Goal: Task Accomplishment & Management: Use online tool/utility

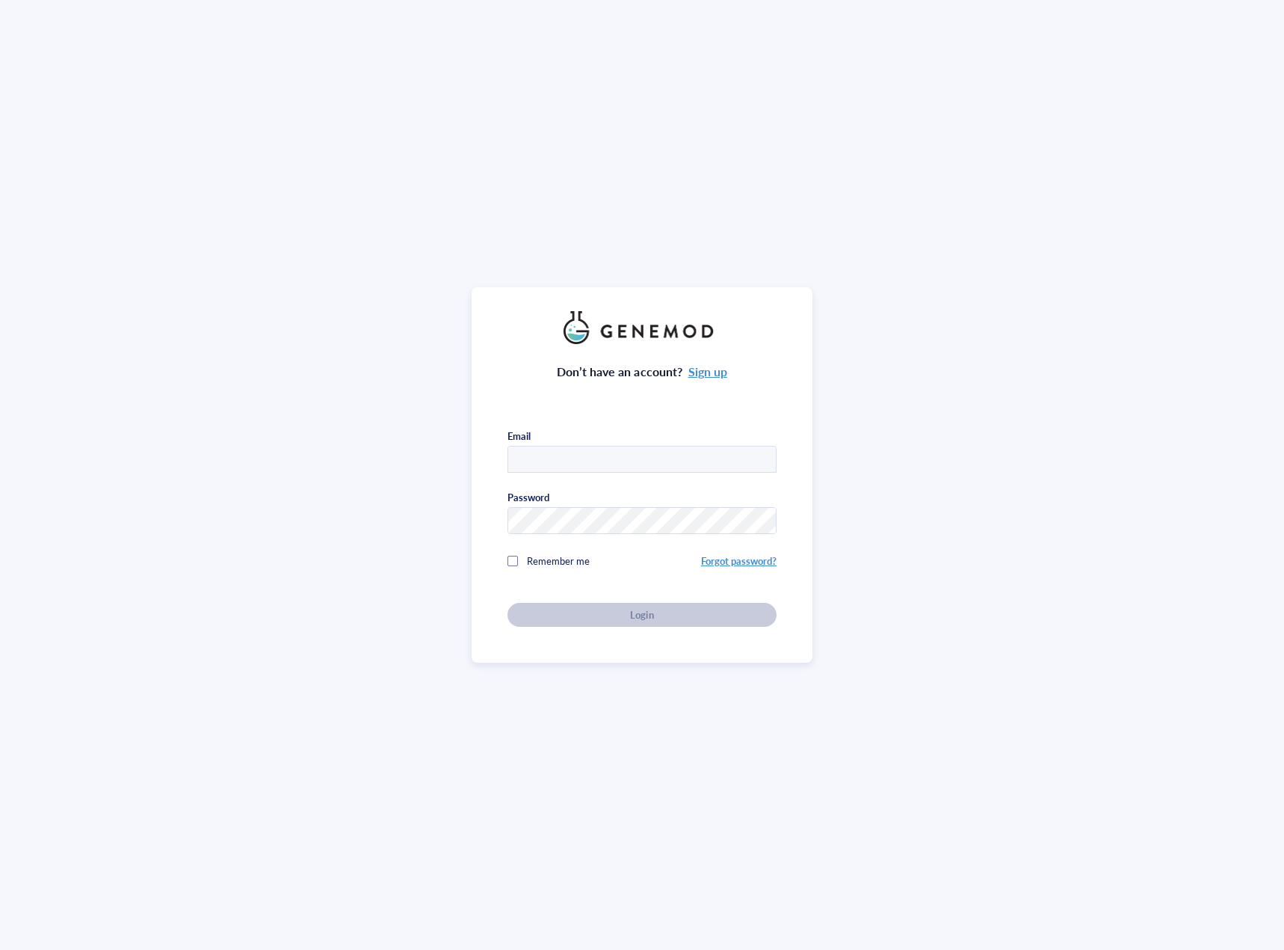
type input "[EMAIL_ADDRESS][DOMAIN_NAME]"
click at [34, 179] on div "Don’t have an account? Sign up Email [EMAIL_ADDRESS][DOMAIN_NAME] Password Reme…" at bounding box center [642, 475] width 1284 height 950
click at [594, 621] on button "Login" at bounding box center [642, 615] width 269 height 24
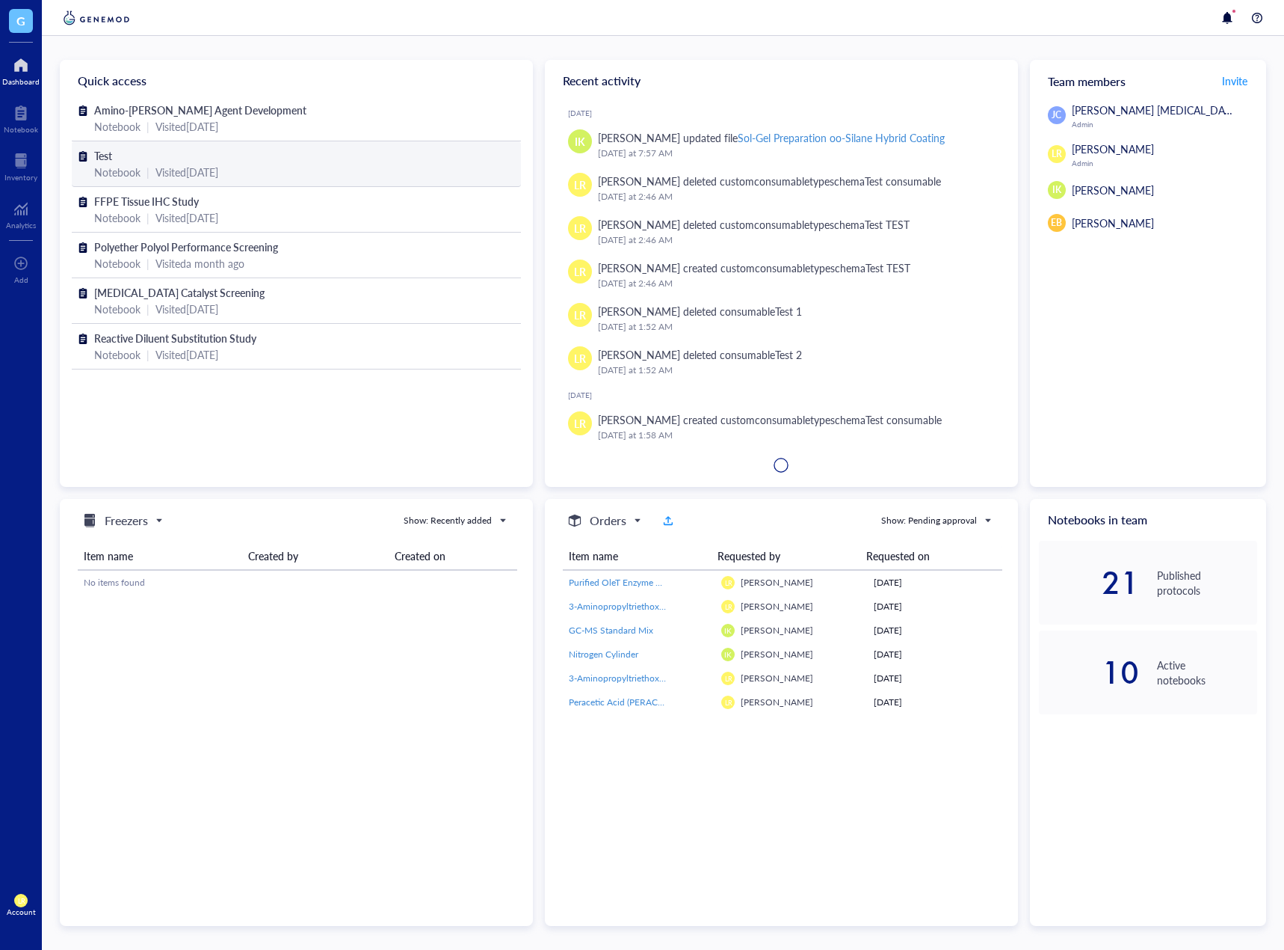
click at [247, 173] on div "Notebook | Visited [DATE]" at bounding box center [296, 172] width 404 height 16
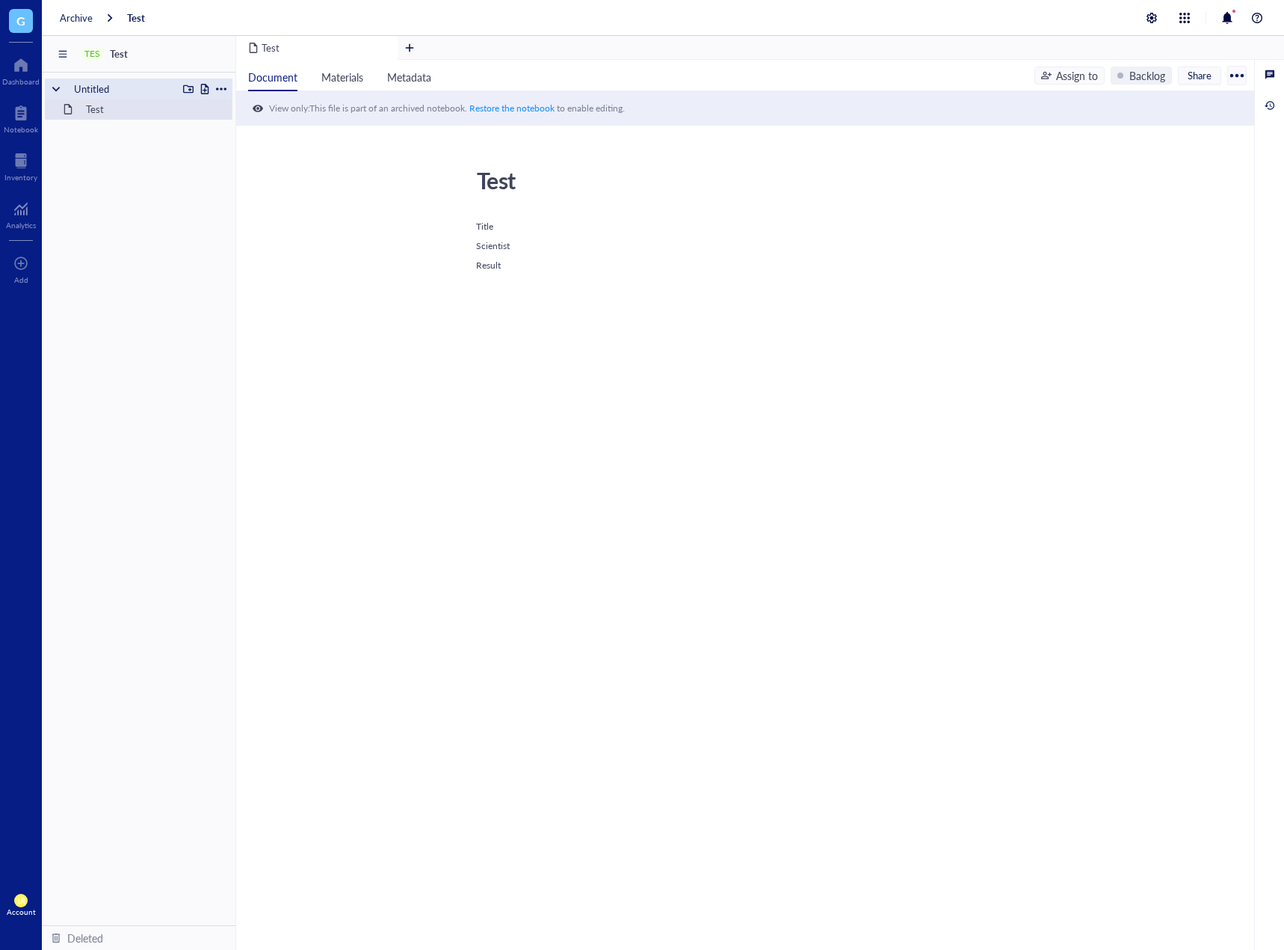
click at [221, 89] on div at bounding box center [221, 89] width 10 height 10
click at [263, 215] on div "Move to deleted" at bounding box center [282, 213] width 76 height 16
click at [223, 92] on div at bounding box center [221, 89] width 10 height 10
click at [258, 210] on div "Move to deleted" at bounding box center [282, 213] width 76 height 16
click at [34, 168] on div at bounding box center [20, 161] width 33 height 24
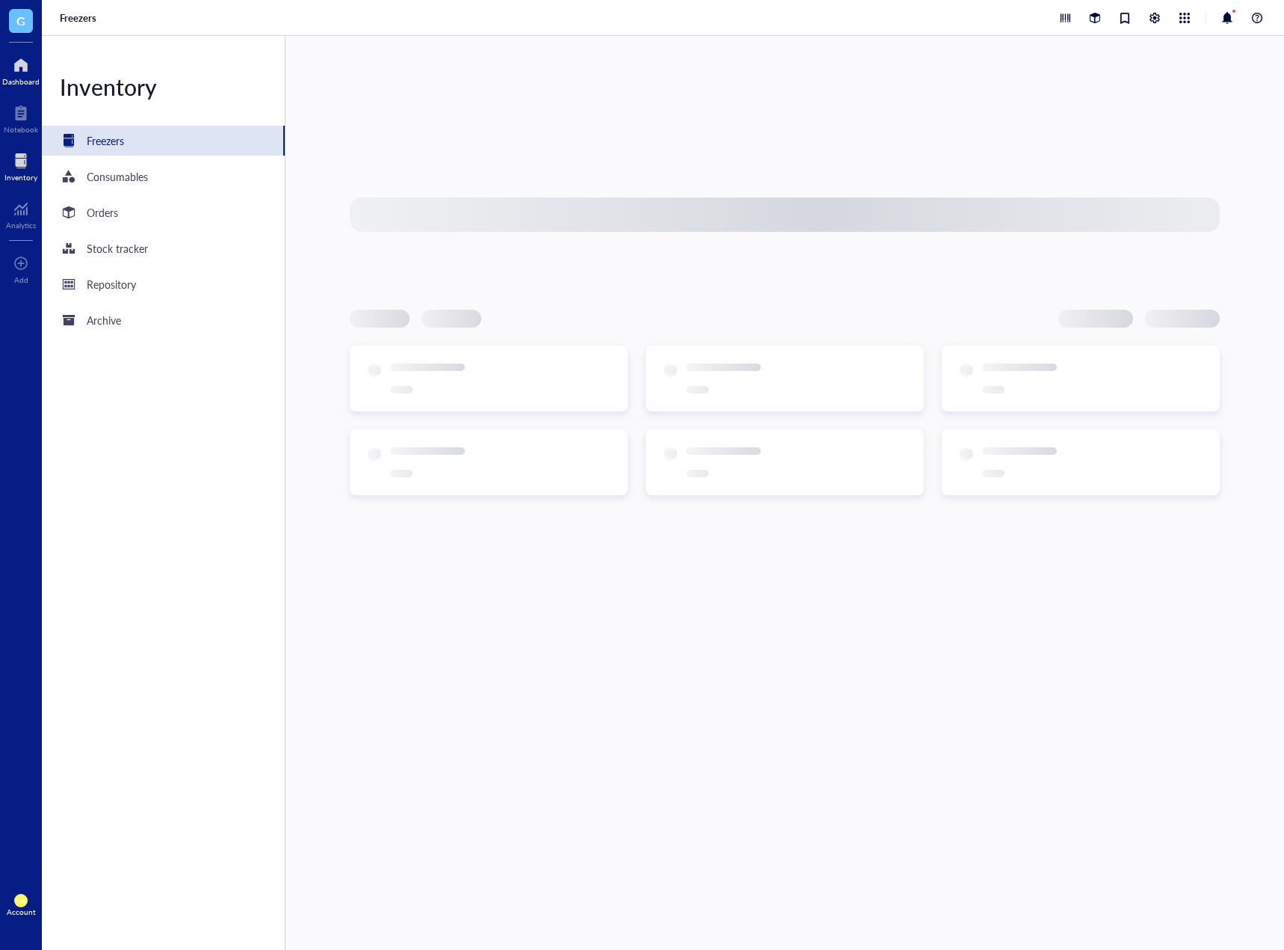
click at [26, 77] on div "Dashboard" at bounding box center [20, 81] width 37 height 9
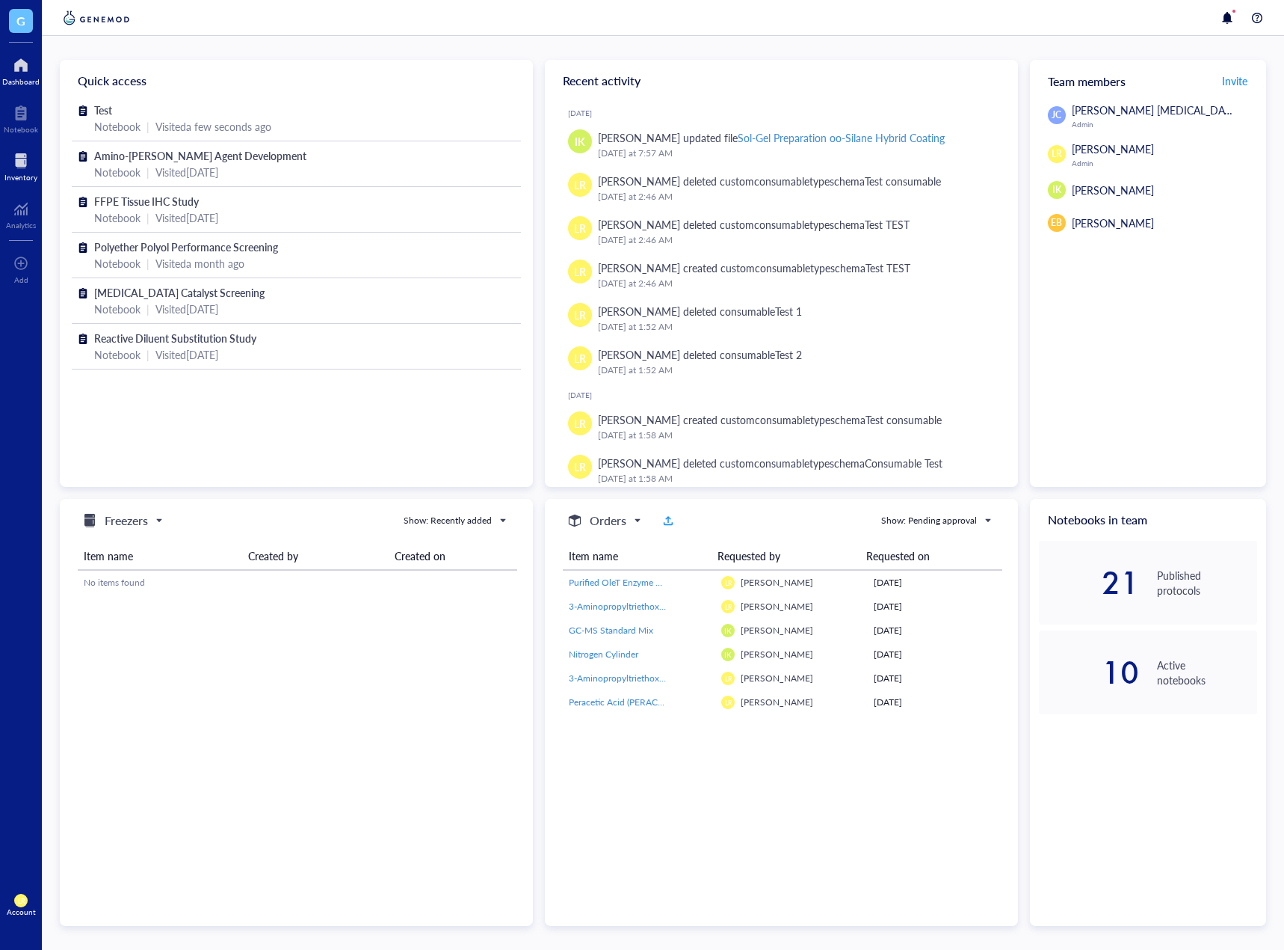
click at [25, 166] on div at bounding box center [20, 161] width 33 height 24
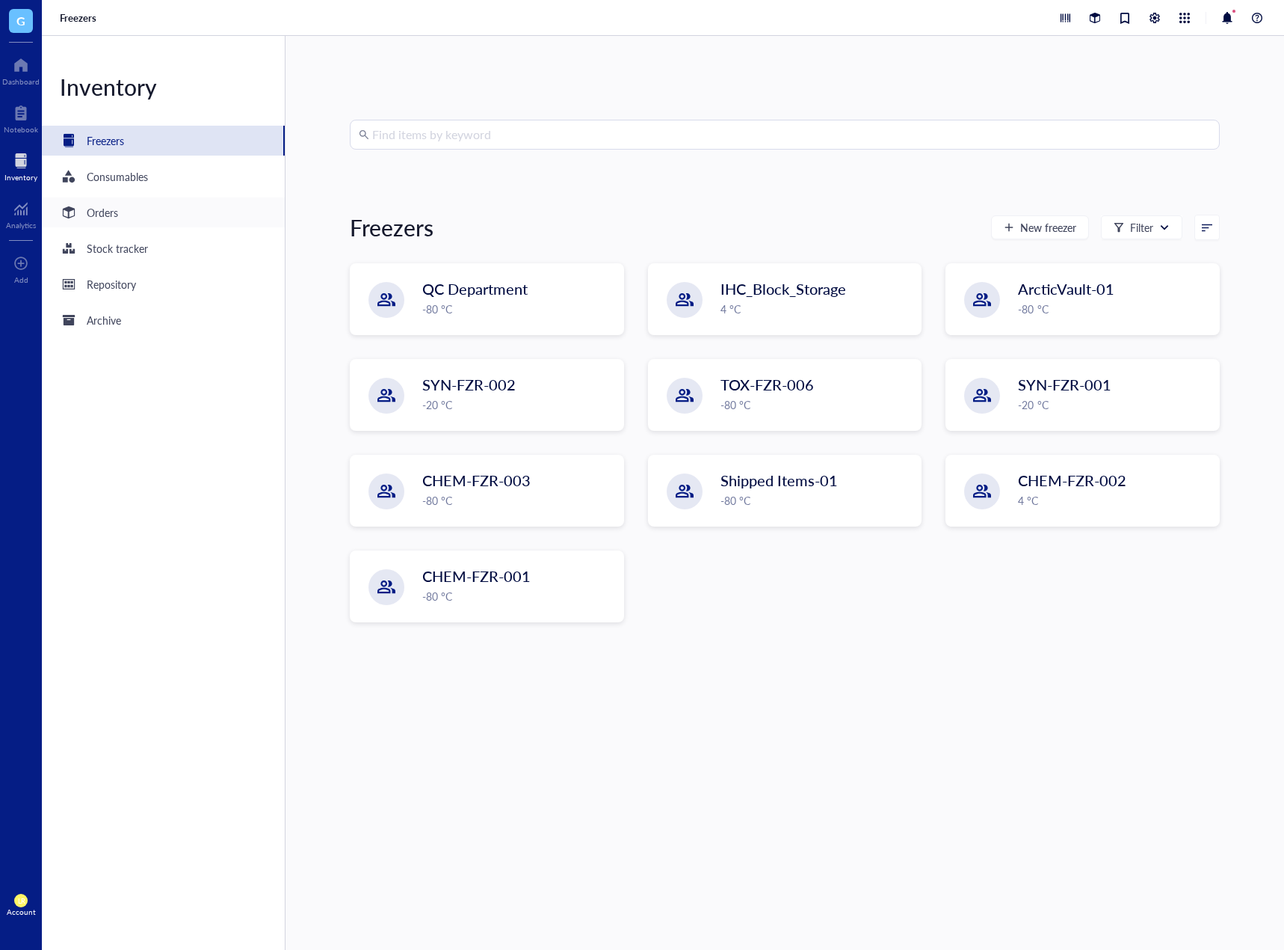
click at [153, 221] on div "Orders" at bounding box center [163, 212] width 243 height 30
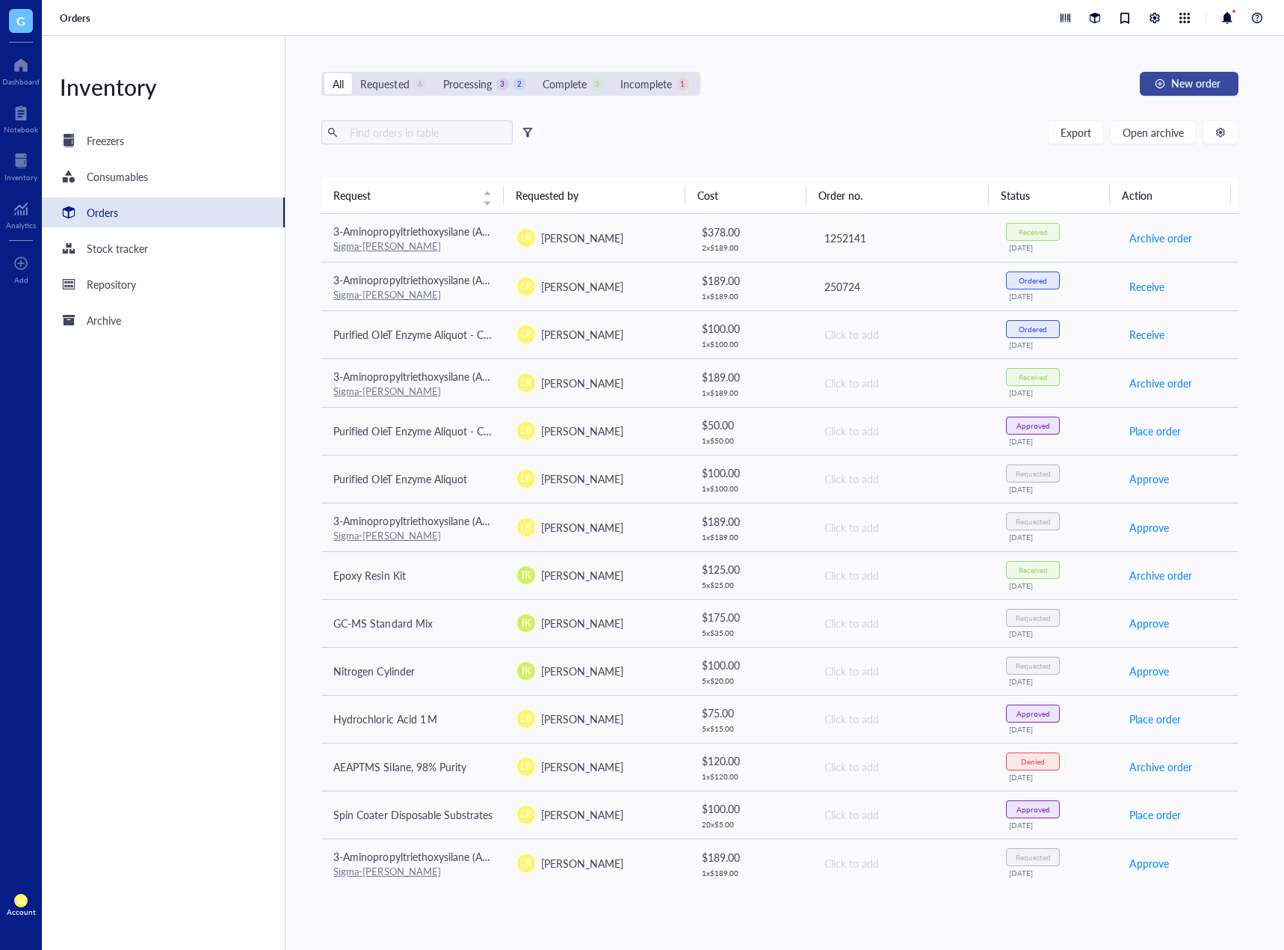
click at [1172, 89] on span "New order" at bounding box center [1196, 83] width 49 height 12
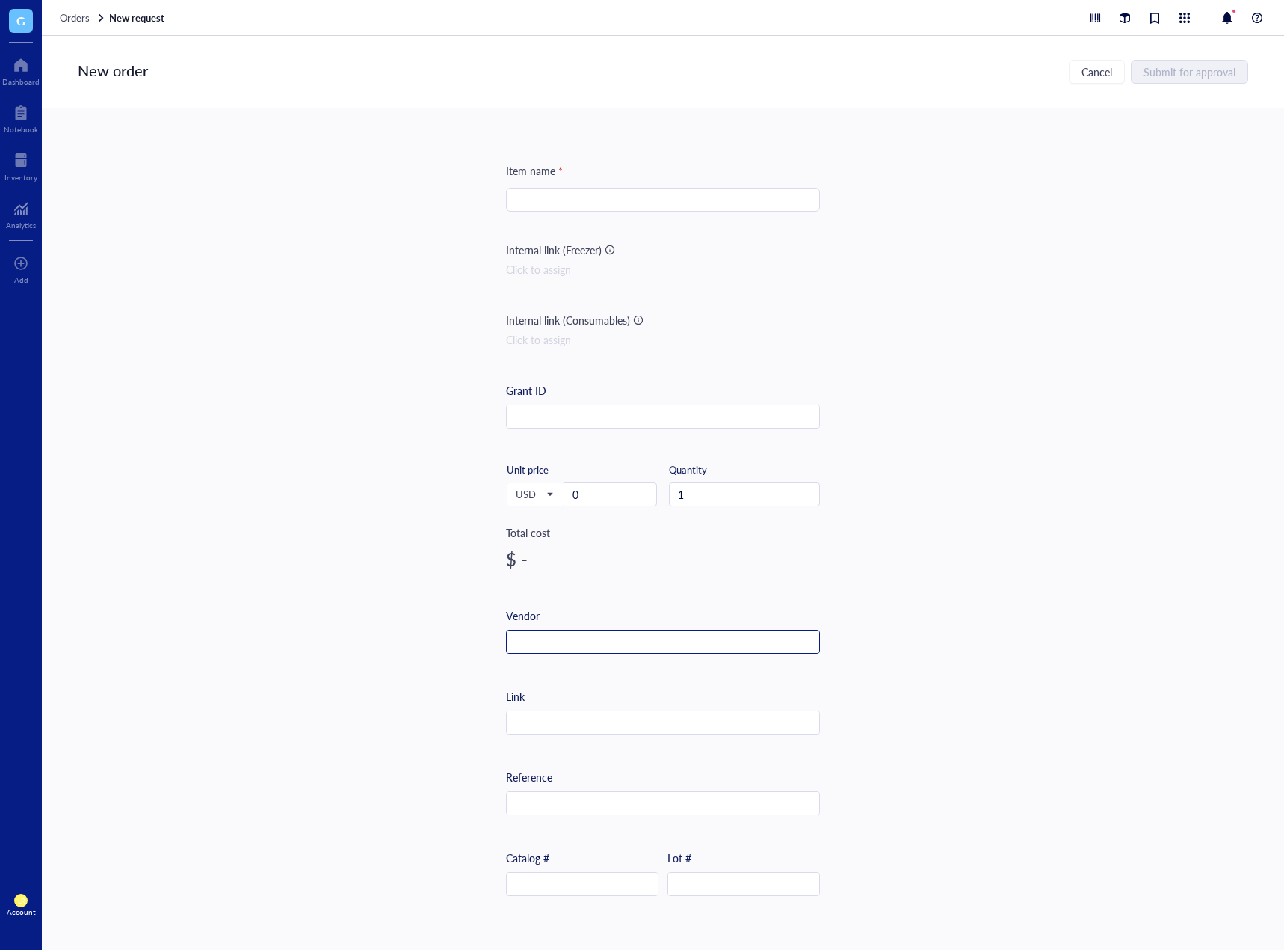
click at [632, 635] on input "text" at bounding box center [663, 642] width 313 height 24
click at [630, 644] on input "d" at bounding box center [663, 642] width 313 height 24
click at [530, 640] on input "d" at bounding box center [663, 642] width 313 height 24
click at [508, 643] on input "d" at bounding box center [663, 642] width 313 height 24
drag, startPoint x: 528, startPoint y: 637, endPoint x: 434, endPoint y: 644, distance: 94.5
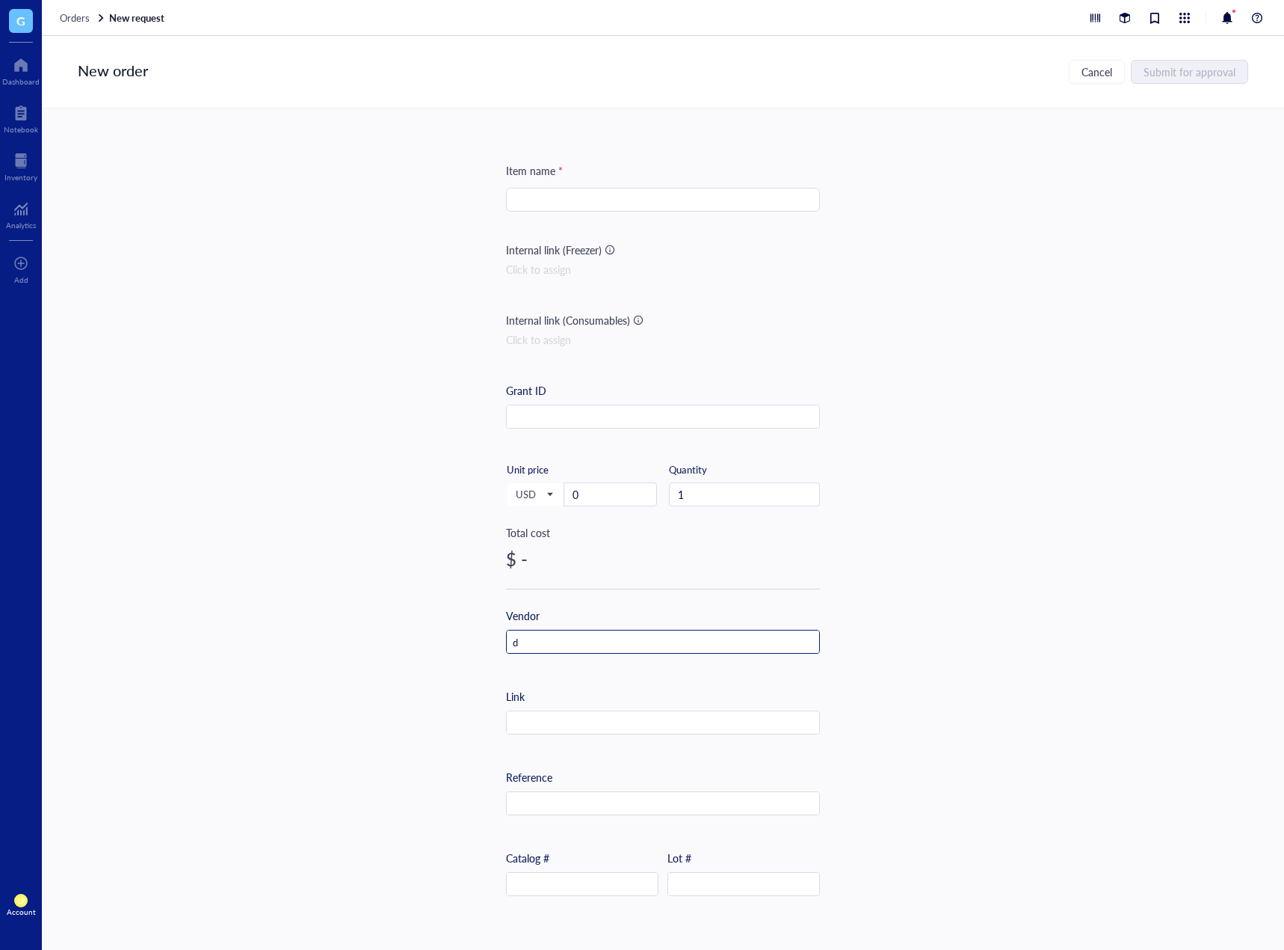
click at [434, 644] on div "Item name * Internal link (Freezer) Click to assign Internal link (Consumables)…" at bounding box center [663, 512] width 1243 height 809
click at [431, 649] on div "Item name * Internal link (Freezer) Click to assign Internal link (Consumables)…" at bounding box center [663, 512] width 1243 height 809
